Goal: Task Accomplishment & Management: Manage account settings

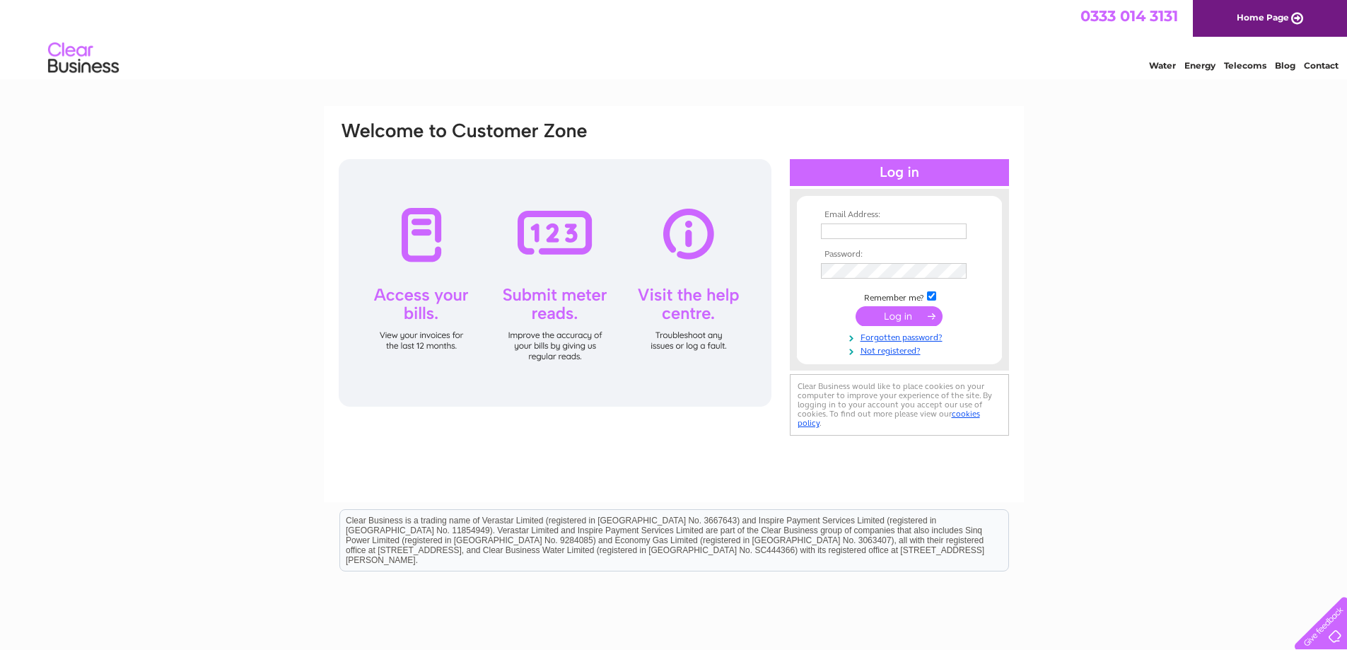
click at [866, 227] on input "text" at bounding box center [894, 231] width 146 height 16
paste input "[EMAIL_ADDRESS][DOMAIN_NAME]"
type input "[EMAIL_ADDRESS][DOMAIN_NAME]"
click at [876, 319] on input "submit" at bounding box center [898, 318] width 87 height 20
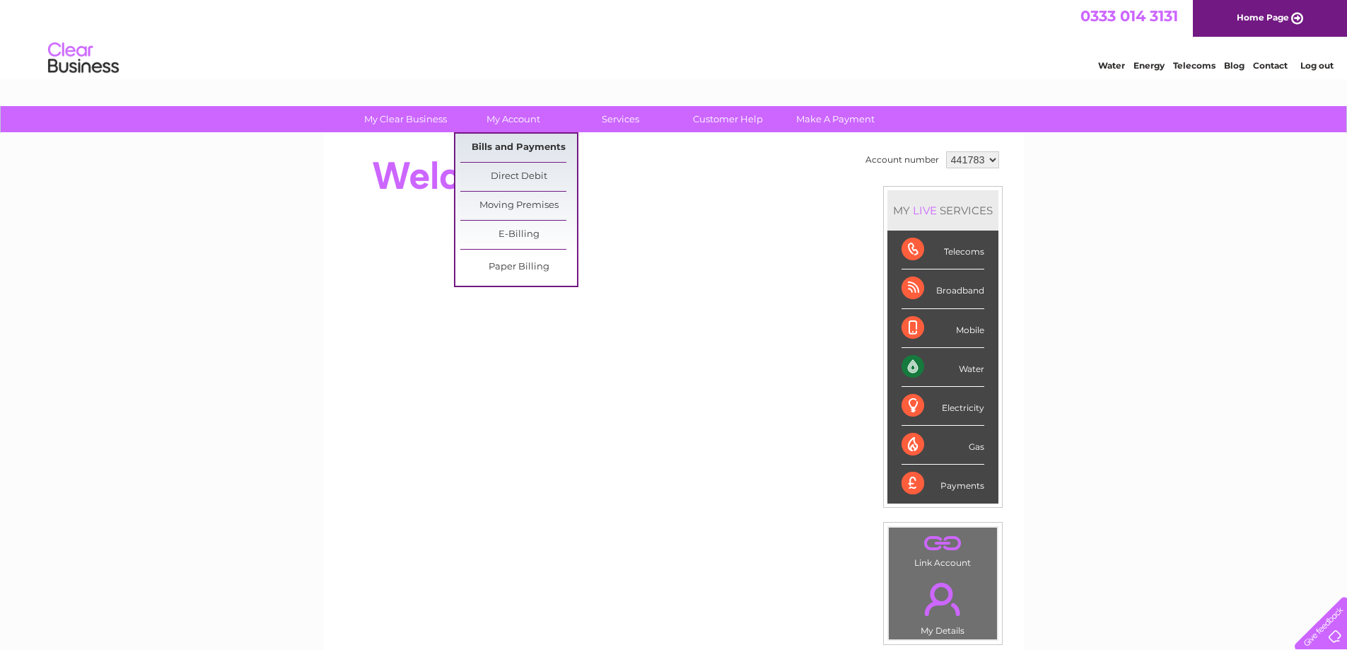
click at [513, 147] on link "Bills and Payments" at bounding box center [518, 148] width 117 height 28
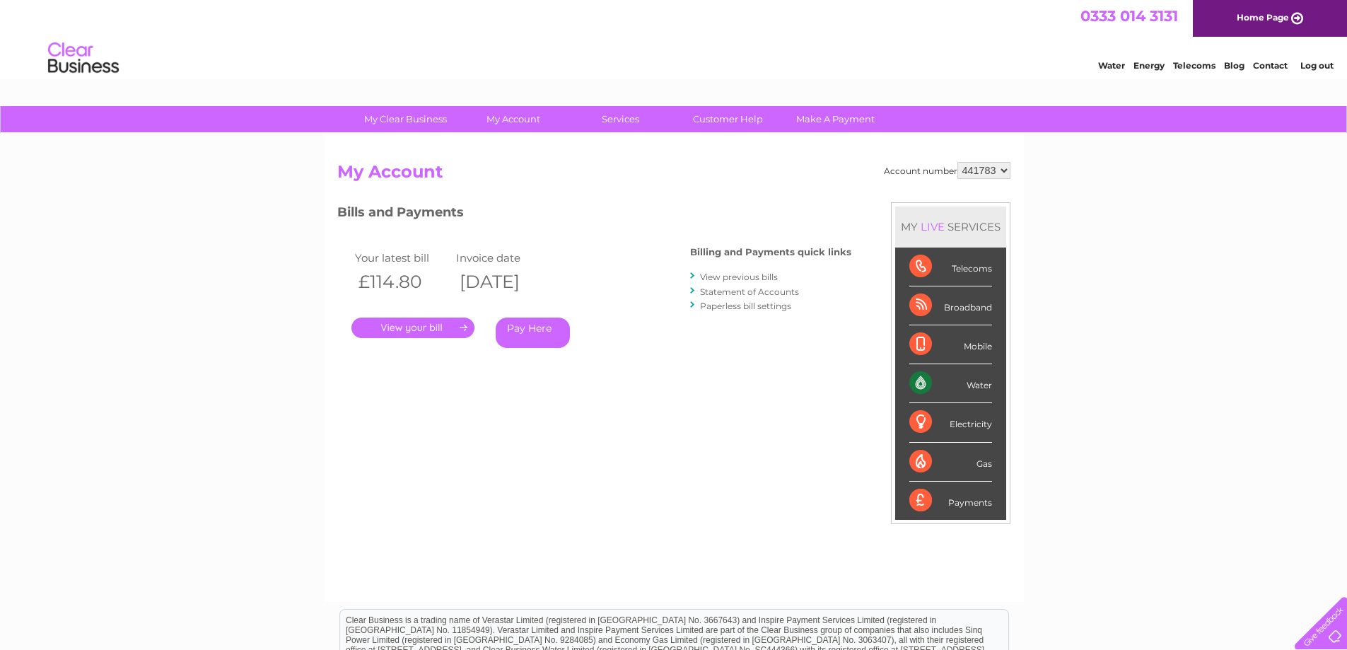
click at [725, 276] on link "View previous bills" at bounding box center [739, 276] width 78 height 11
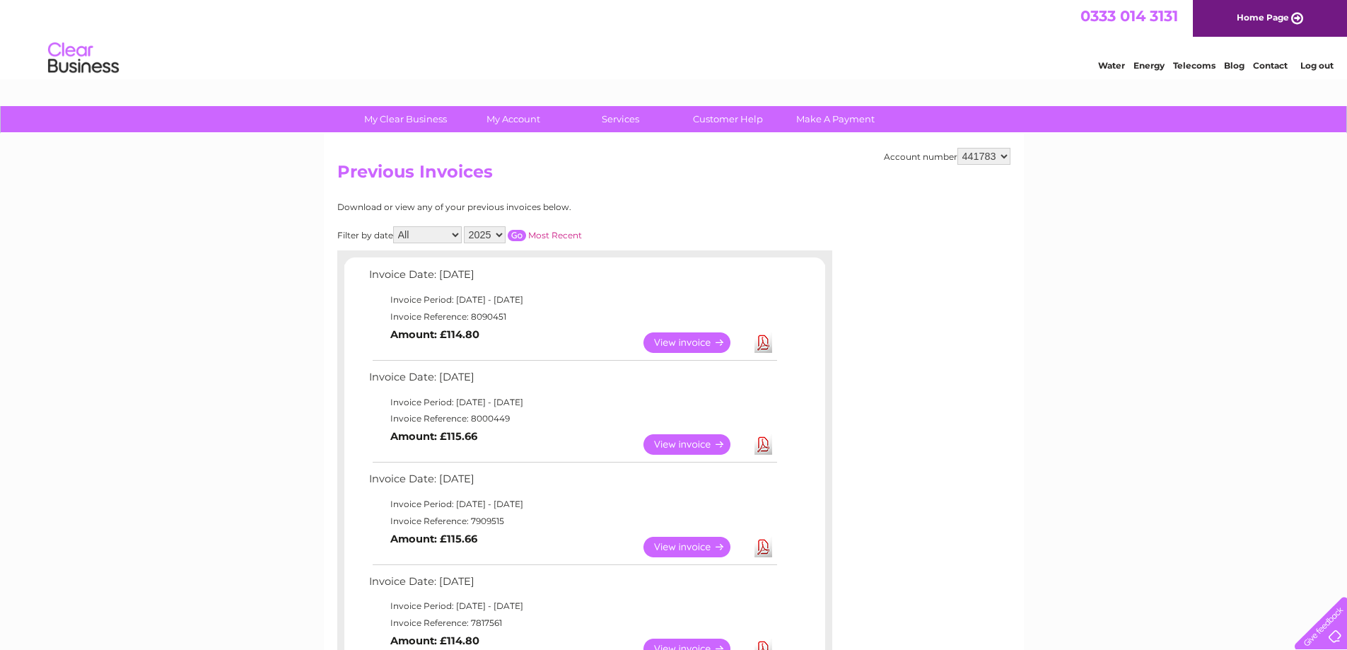
click at [766, 347] on link "Download" at bounding box center [763, 342] width 18 height 21
click at [763, 450] on link "Download" at bounding box center [763, 444] width 18 height 21
click at [768, 551] on link "Download" at bounding box center [763, 547] width 18 height 21
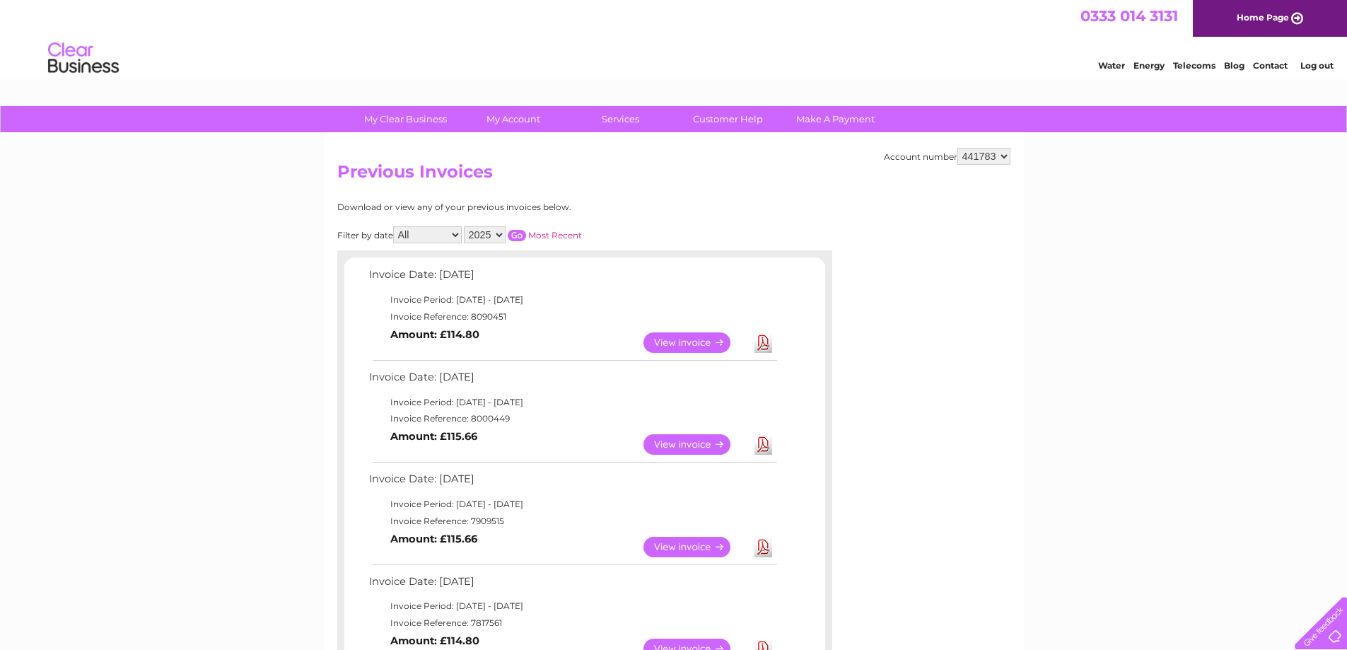
click at [1321, 71] on link "Log out" at bounding box center [1316, 65] width 33 height 11
